Goal: Transaction & Acquisition: Purchase product/service

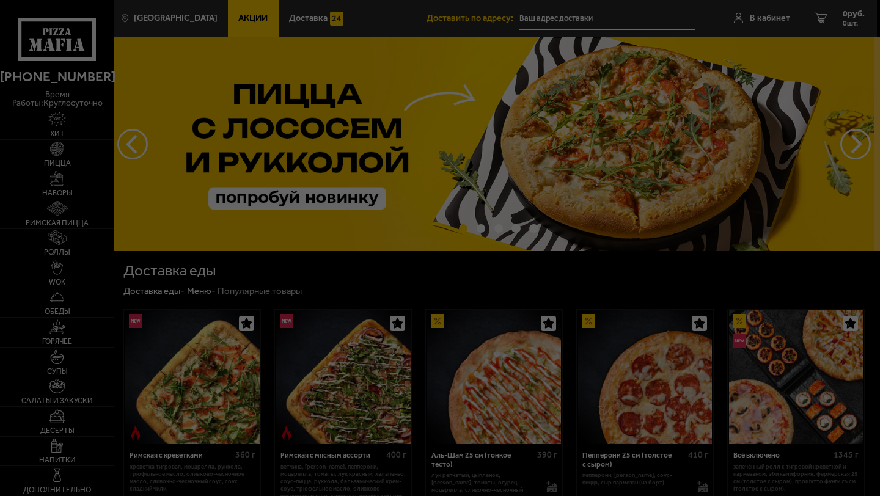
type input "[STREET_ADDRESS]"
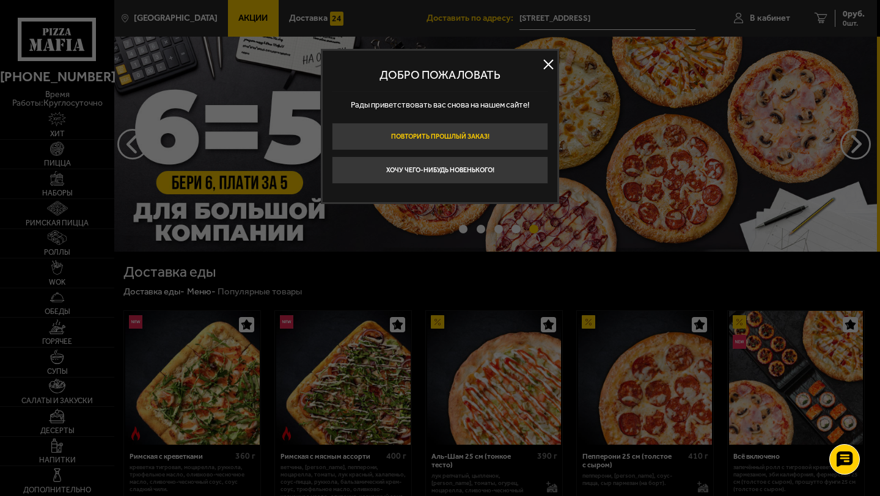
click at [499, 147] on button "Повторить прошлый заказ!" at bounding box center [440, 137] width 216 height 28
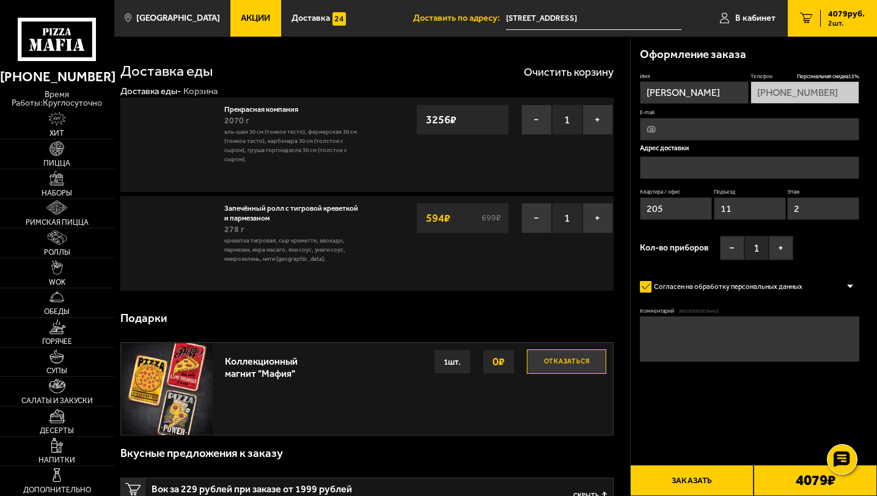
type input "[STREET_ADDRESS]"
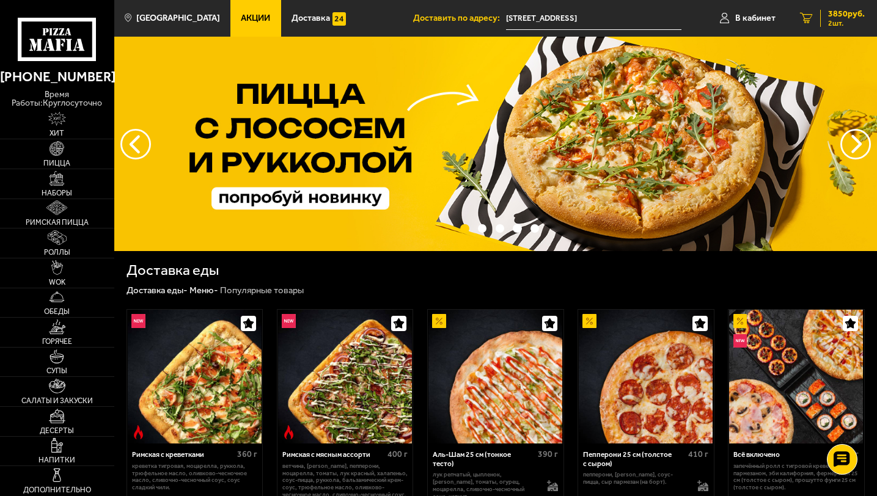
click at [842, 20] on span "2 шт." at bounding box center [846, 23] width 37 height 7
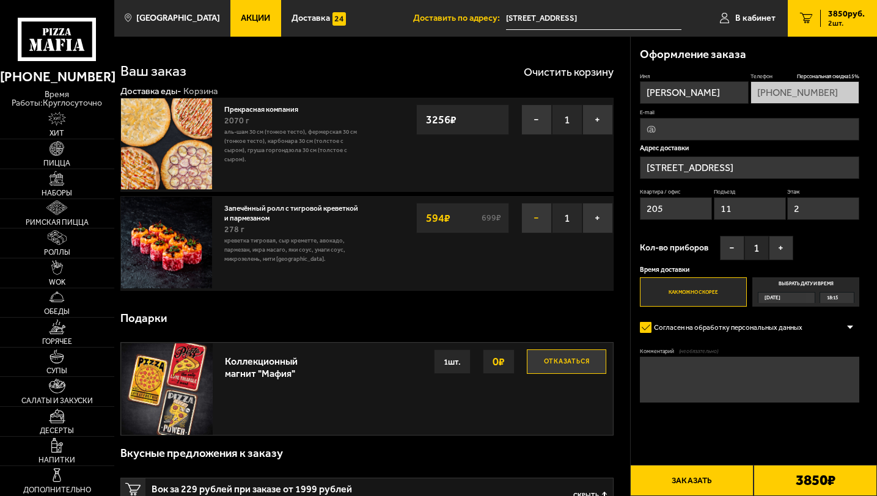
click at [535, 214] on button "−" at bounding box center [536, 218] width 31 height 31
click at [534, 123] on button "−" at bounding box center [536, 120] width 31 height 31
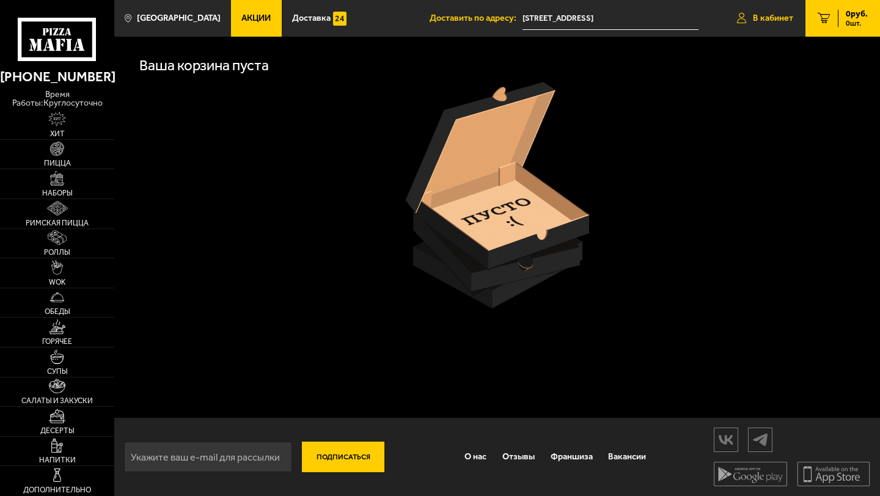
click at [785, 15] on span "В кабинет" at bounding box center [773, 18] width 40 height 9
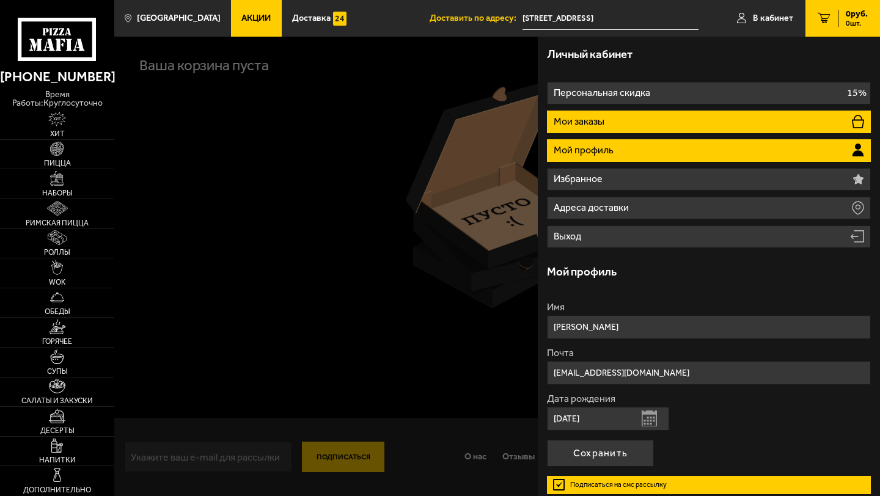
click at [666, 121] on li "Мои заказы" at bounding box center [709, 122] width 324 height 23
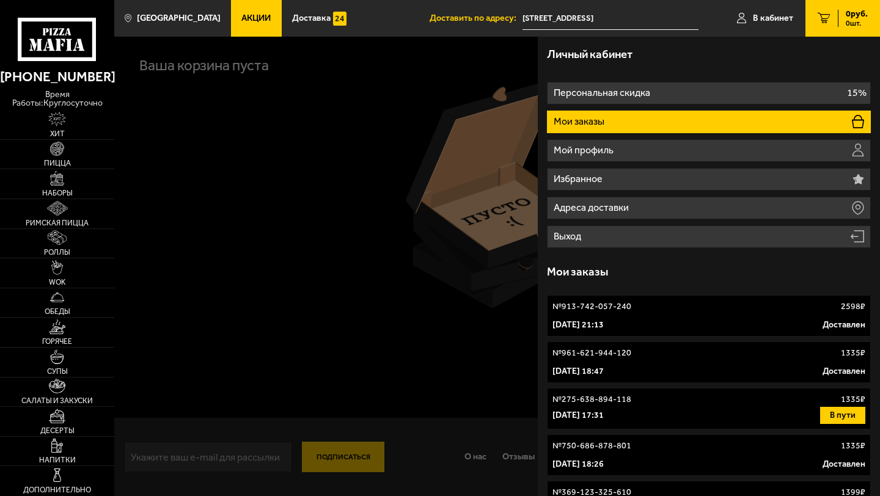
click at [658, 364] on link "№ 961-621-944-120 1335 ₽ [DATE] 18:47 Доставлен" at bounding box center [709, 363] width 324 height 42
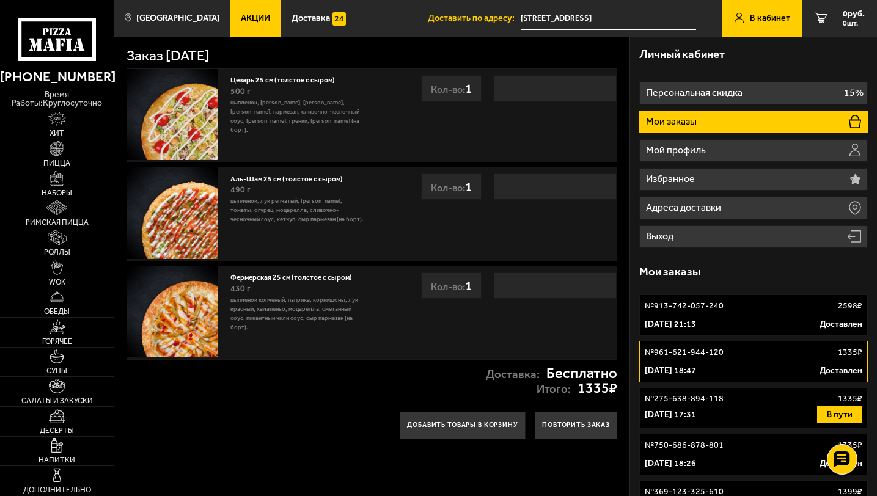
click at [233, 24] on link "Акции" at bounding box center [255, 18] width 50 height 37
